Goal: Task Accomplishment & Management: Manage account settings

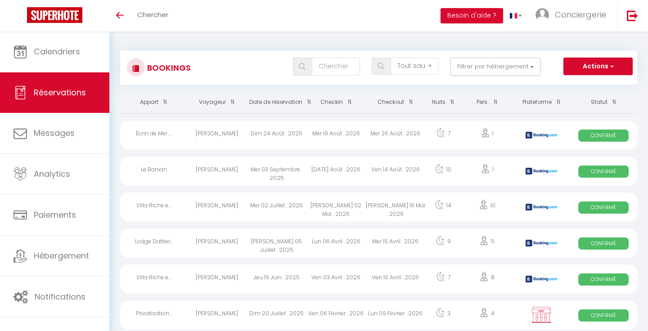
select select "not_cancelled"
select select
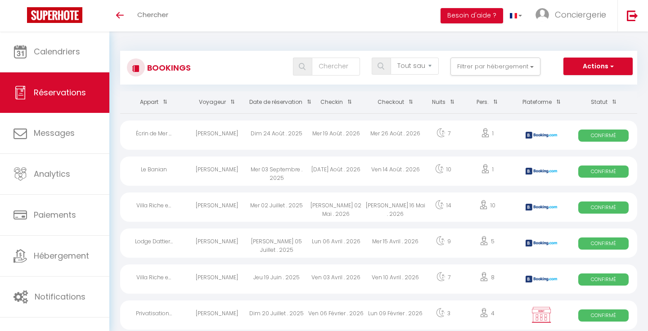
select select
click at [324, 68] on input "text" at bounding box center [336, 67] width 48 height 18
type input "a"
select select
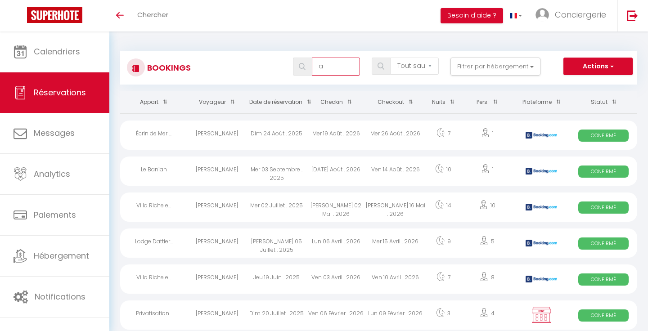
select select
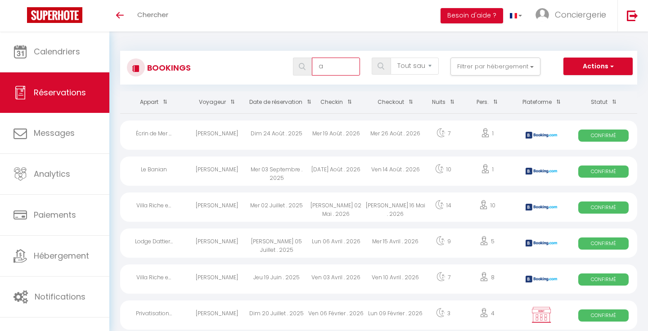
type input "an"
select select
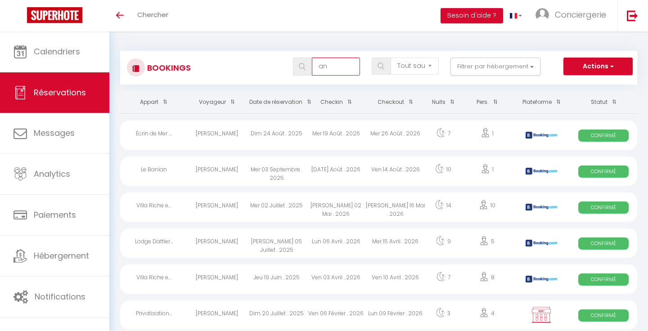
select select
type input "ana"
select select
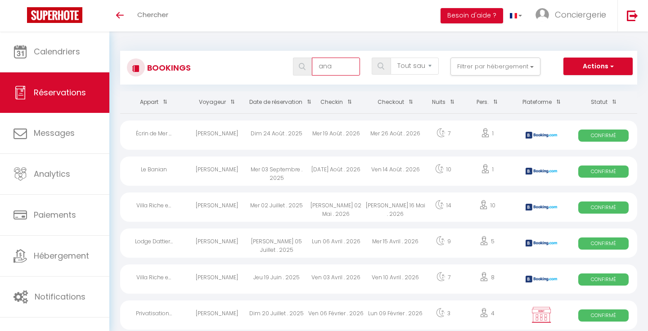
select select
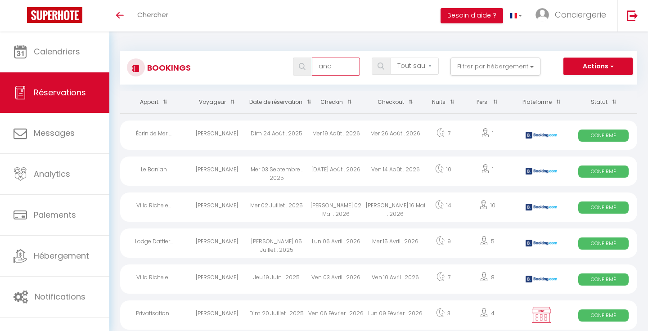
select select
type input "anai"
select select
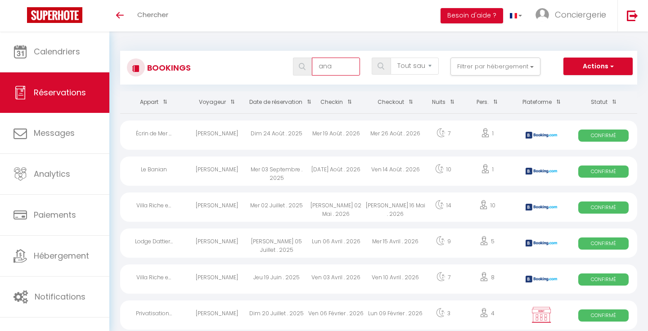
select select
type input "anais"
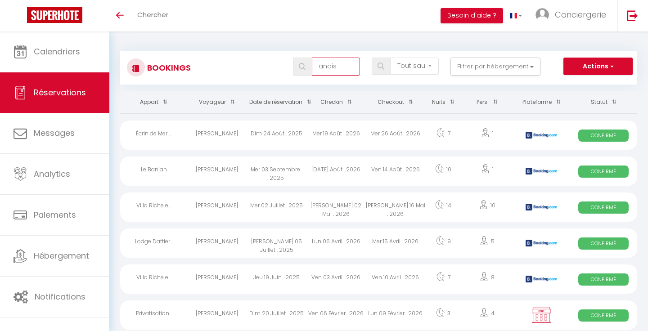
select select
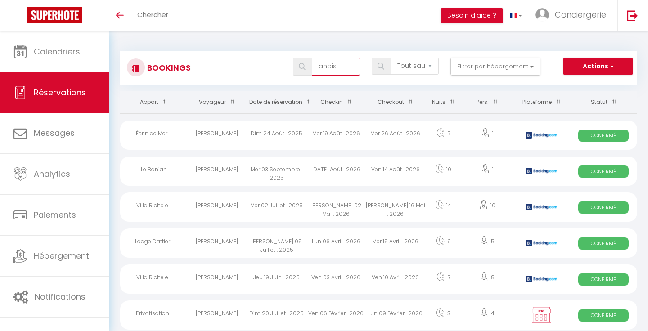
select select
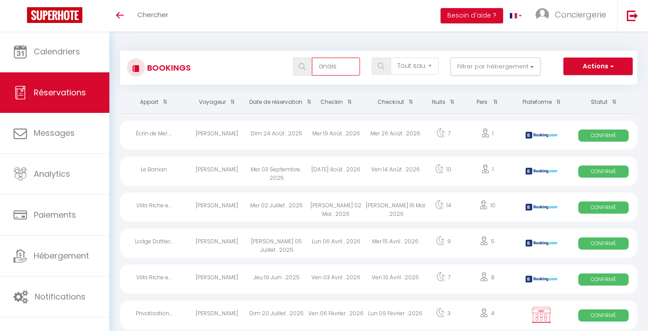
select select
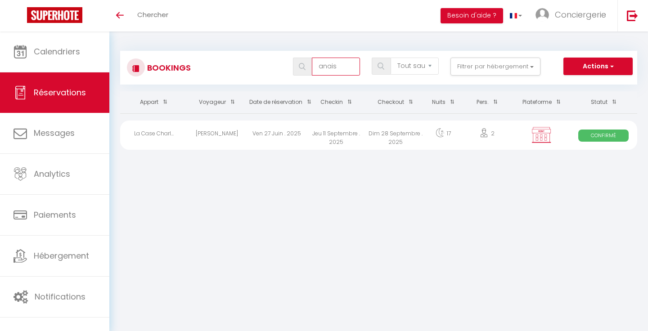
type input "anais"
click at [209, 144] on div "[PERSON_NAME]" at bounding box center [216, 135] width 59 height 29
select select "OK"
select select "KO"
select select "0"
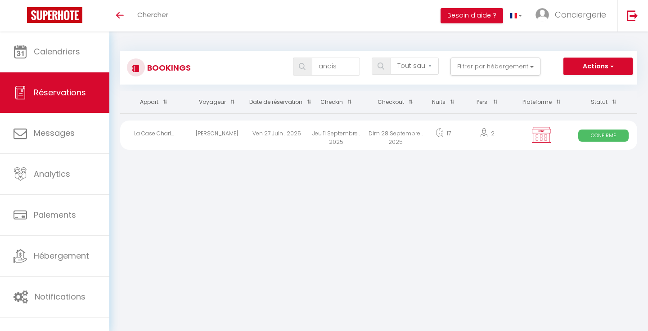
select select "0"
select select "1"
select select
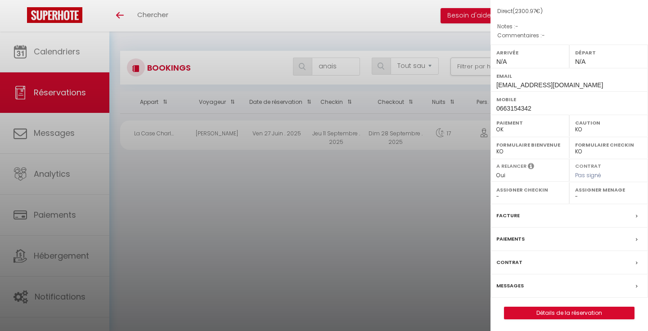
scroll to position [94, 0]
click at [523, 238] on label "Paiements" at bounding box center [510, 239] width 28 height 9
select select
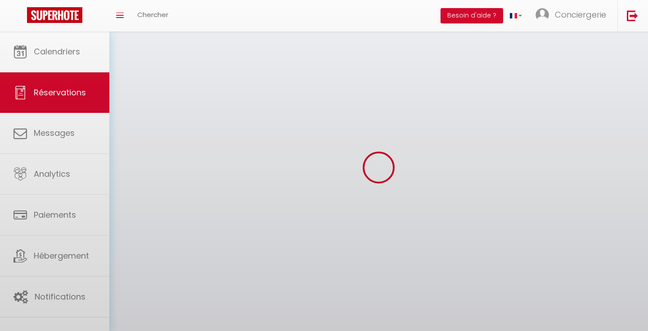
select select
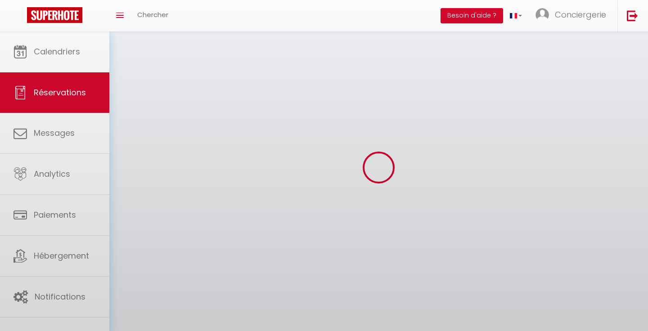
select select
checkbox input "false"
select select
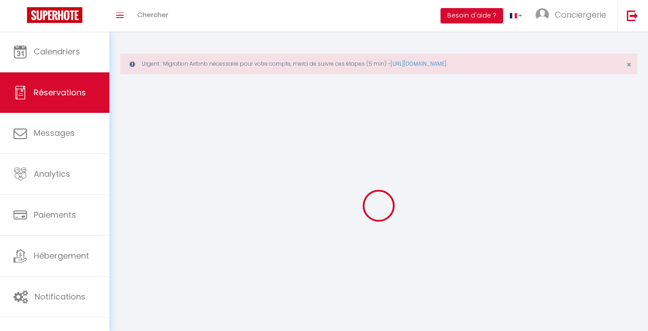
select select
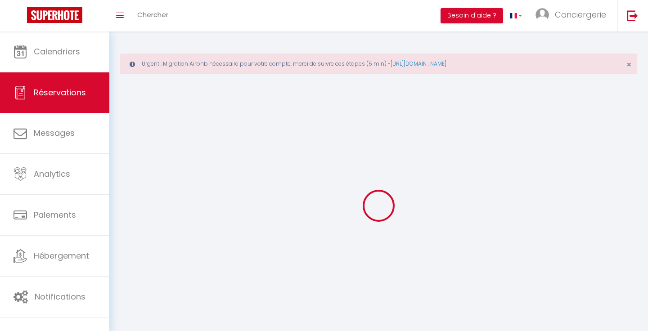
select select
checkbox input "false"
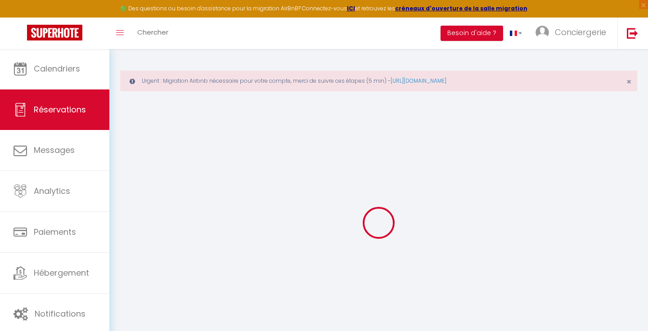
select select
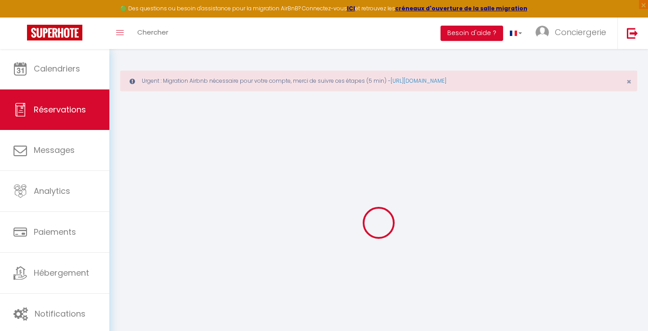
select select
checkbox input "false"
select select
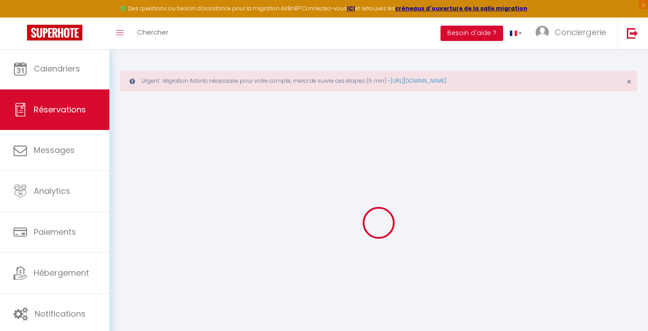
select select
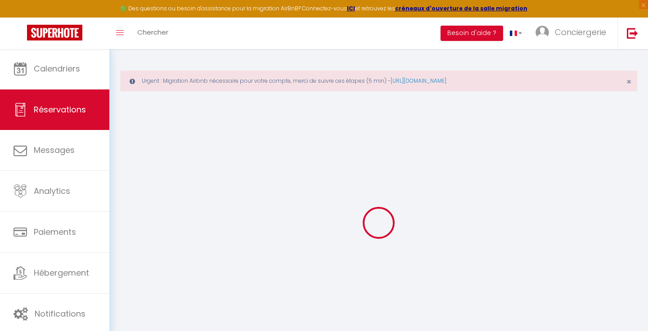
checkbox input "false"
type input "Anais"
type input "[PERSON_NAME]"
type input "[EMAIL_ADDRESS][DOMAIN_NAME]"
type input "0663154342"
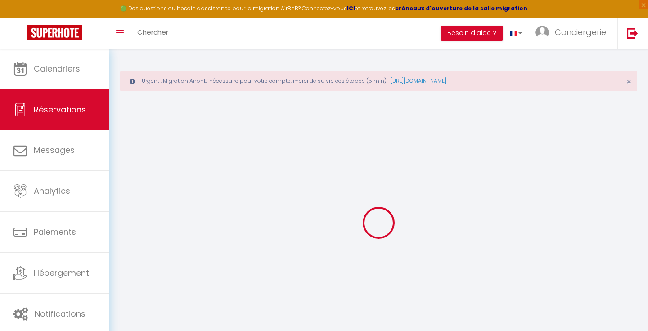
select select "FR"
select select "65231"
select select "1"
type input "Jeu 11 Septembre 2025"
select select
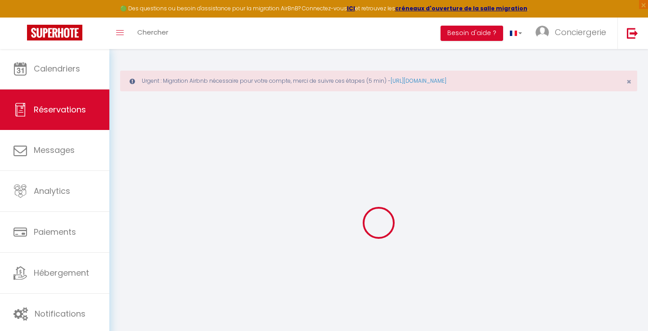
type input "Dim 28 Septembre 2025"
select select
type input "2"
select select "12"
select select
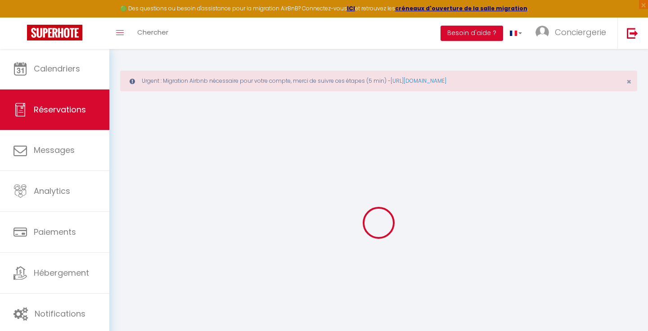
type input "2173.57"
checkbox input "false"
type input "0"
type input "90"
type input "0"
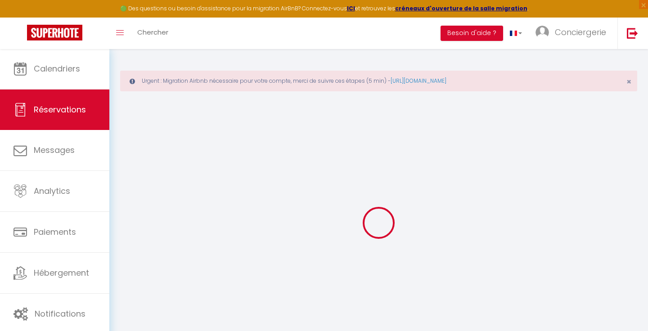
type input "0"
select select
select select "14"
checkbox input "false"
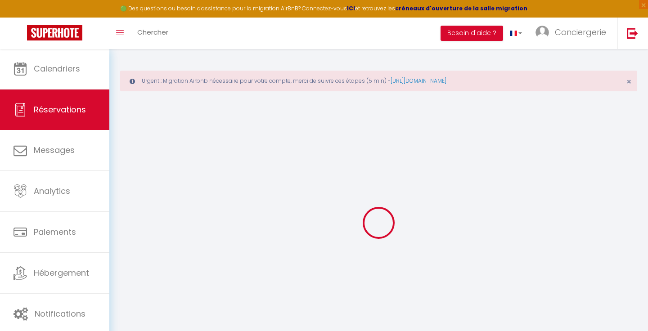
select select
checkbox input "false"
select select
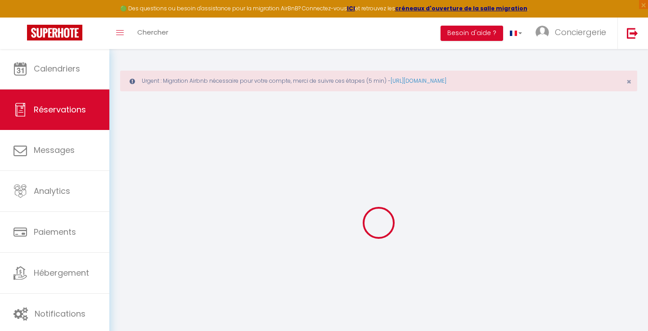
checkbox input "false"
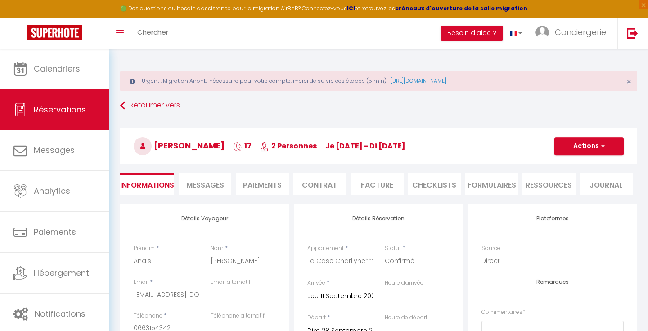
select select
checkbox input "false"
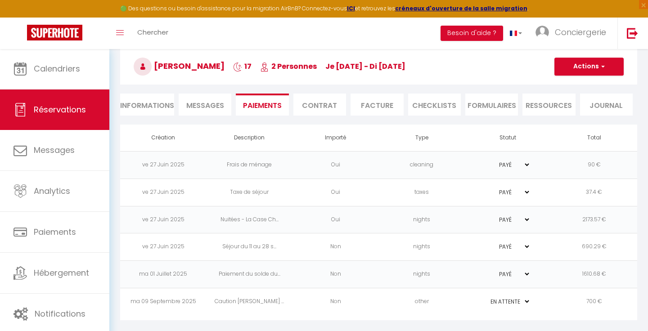
scroll to position [82, 0]
